Goal: Information Seeking & Learning: Learn about a topic

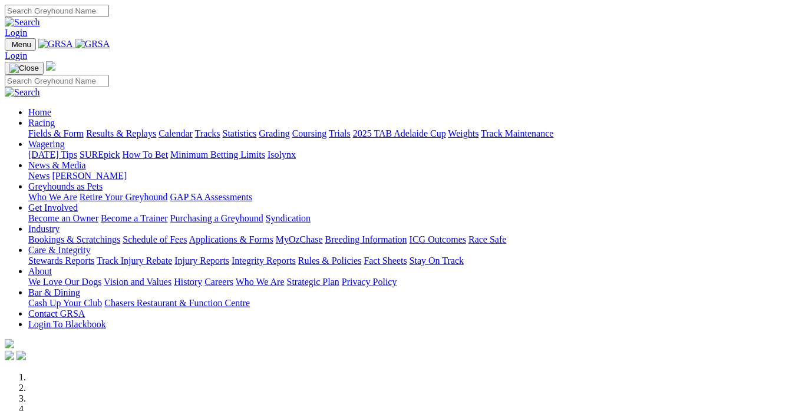
click at [109, 9] on input "Search" at bounding box center [57, 11] width 104 height 12
type input "SOFT BEAUTY"
click at [40, 19] on link at bounding box center [22, 22] width 35 height 10
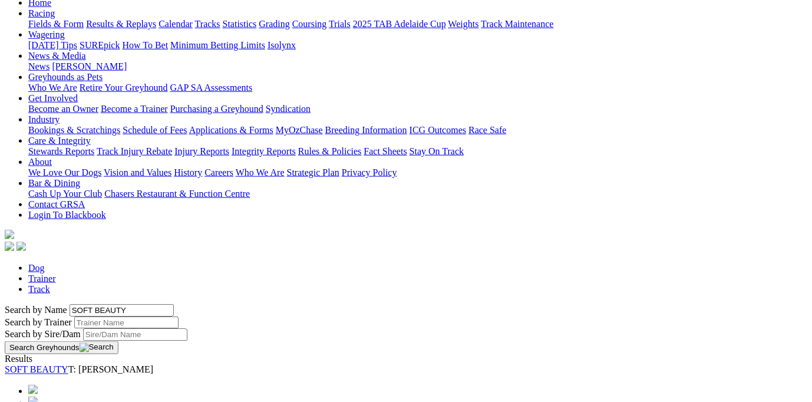
scroll to position [196, 0]
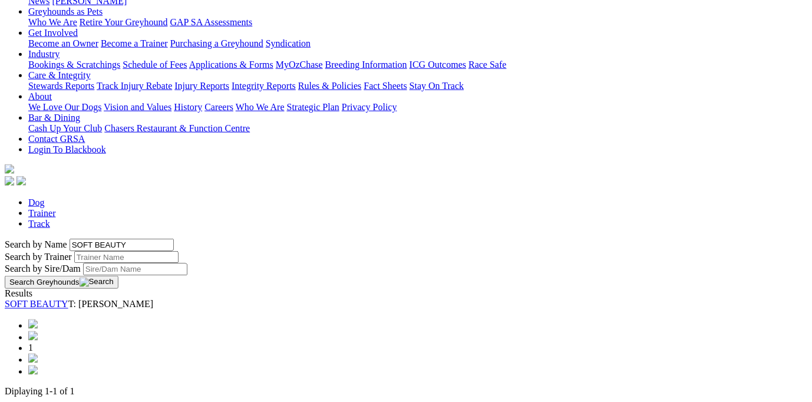
click at [68, 299] on link "SOFT BEAUTY" at bounding box center [37, 304] width 64 height 10
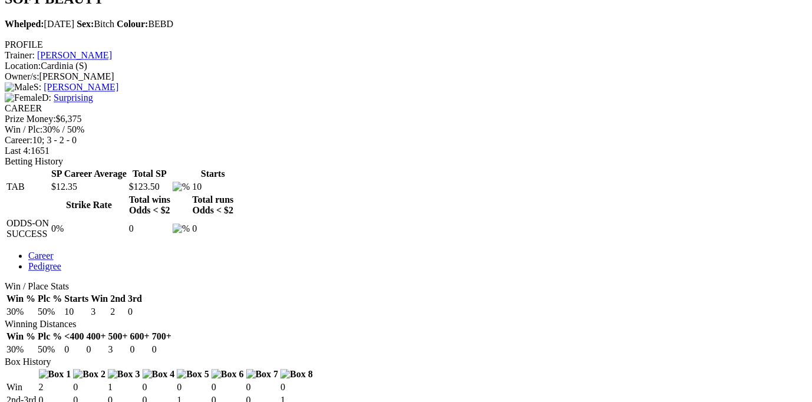
scroll to position [412, 0]
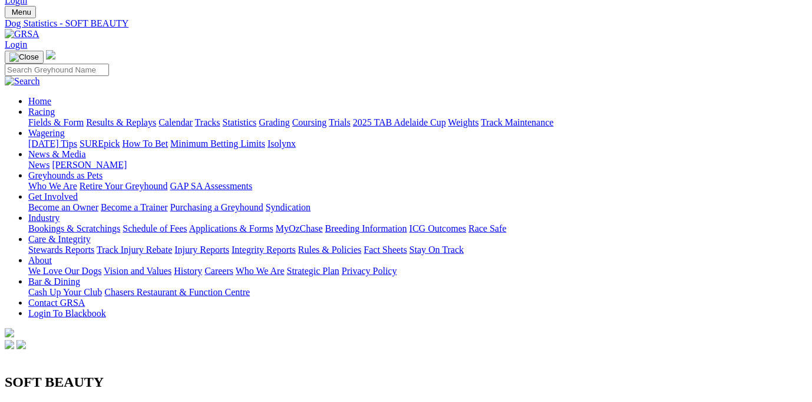
scroll to position [0, 0]
